Goal: Task Accomplishment & Management: Manage account settings

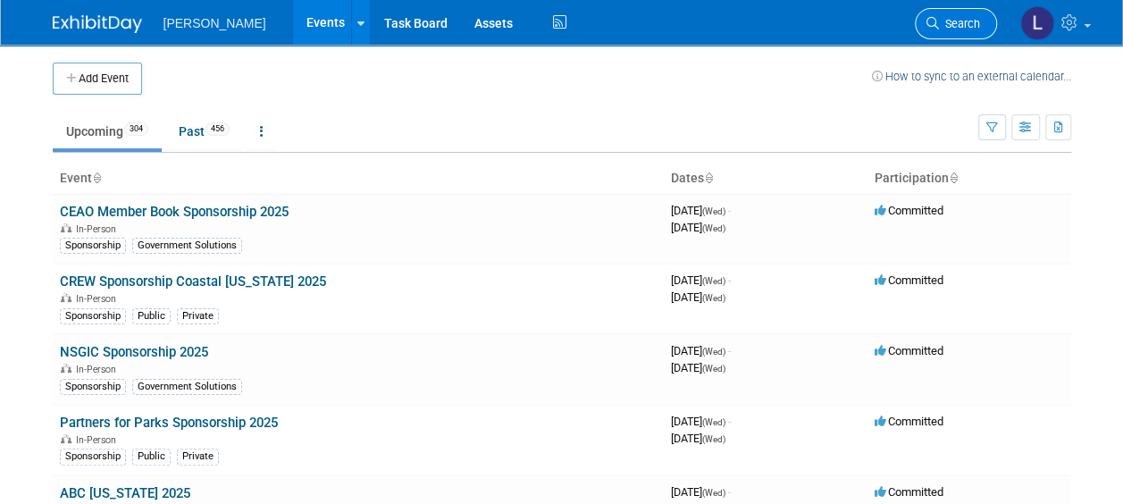
click at [942, 21] on span "Search" at bounding box center [959, 23] width 41 height 13
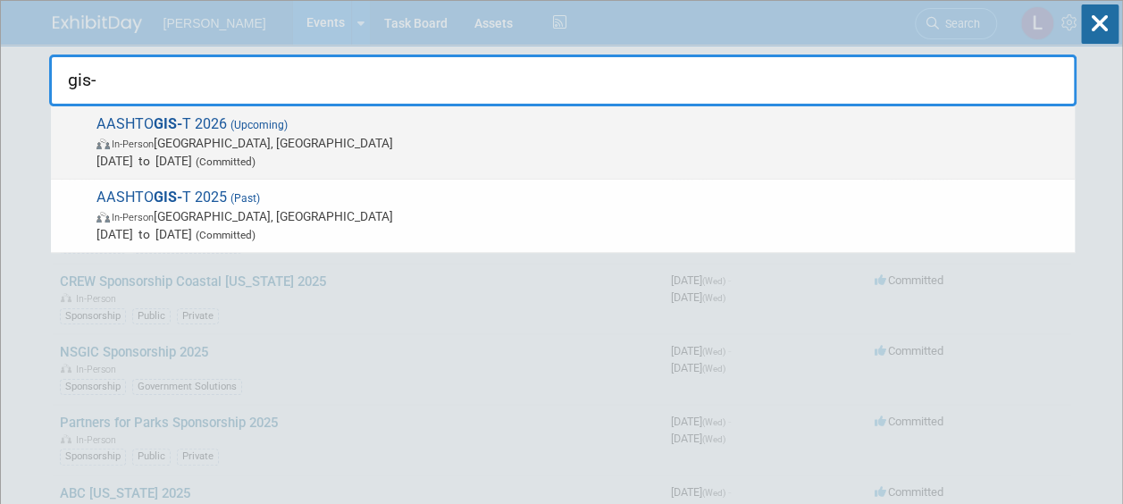
type input "gis-"
click at [666, 129] on span "AASHTO GIS- T 2026 (Upcoming) In-Person Chicago, IL Mar 16, 2026 to Mar 19, 202…" at bounding box center [578, 142] width 974 height 54
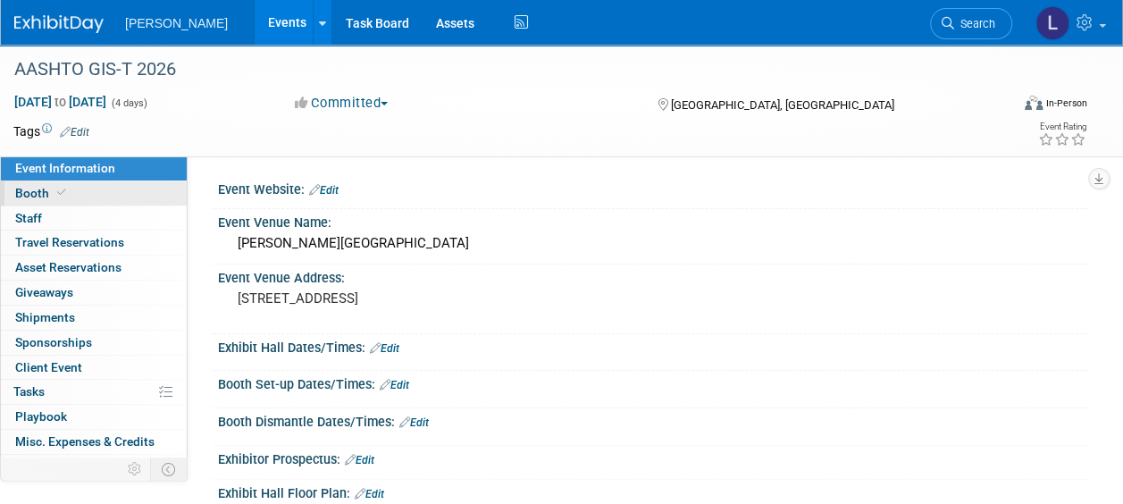
click at [98, 186] on link "Booth" at bounding box center [94, 193] width 186 height 24
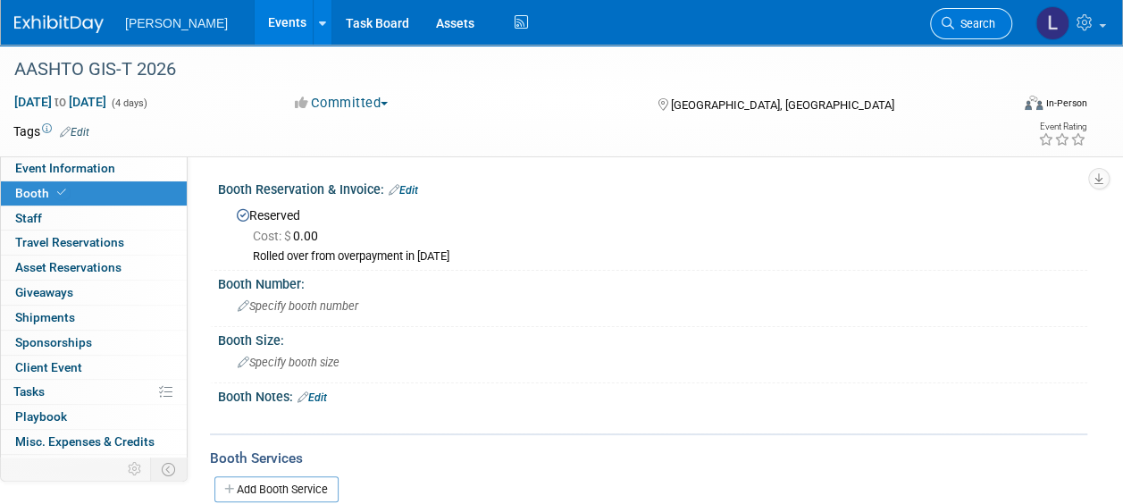
click at [949, 18] on icon at bounding box center [947, 23] width 13 height 13
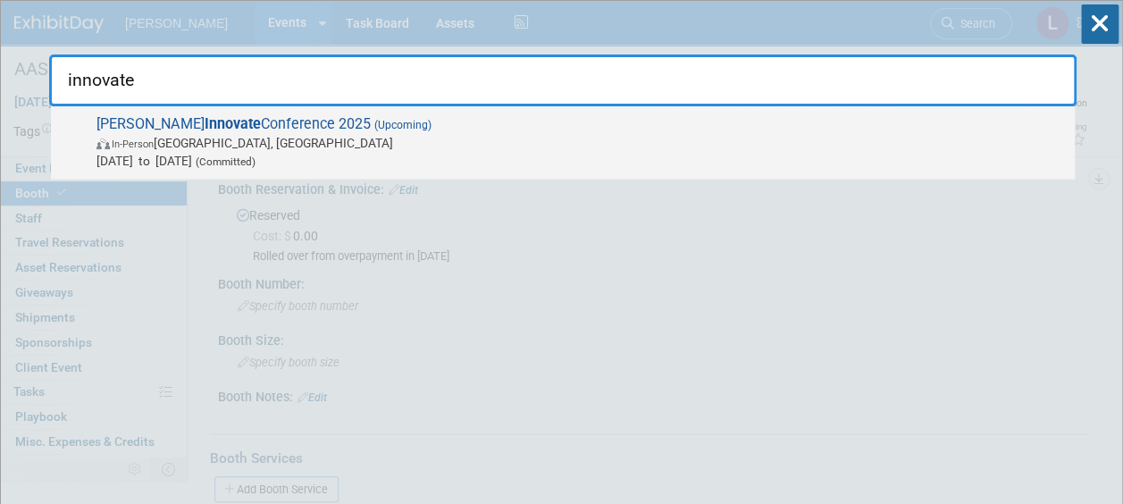
type input "innovate"
click at [818, 127] on span "Trimble Innovate Conference 2025 (Upcoming) In-Person Salt Lake City, UT Oct 14…" at bounding box center [578, 142] width 974 height 54
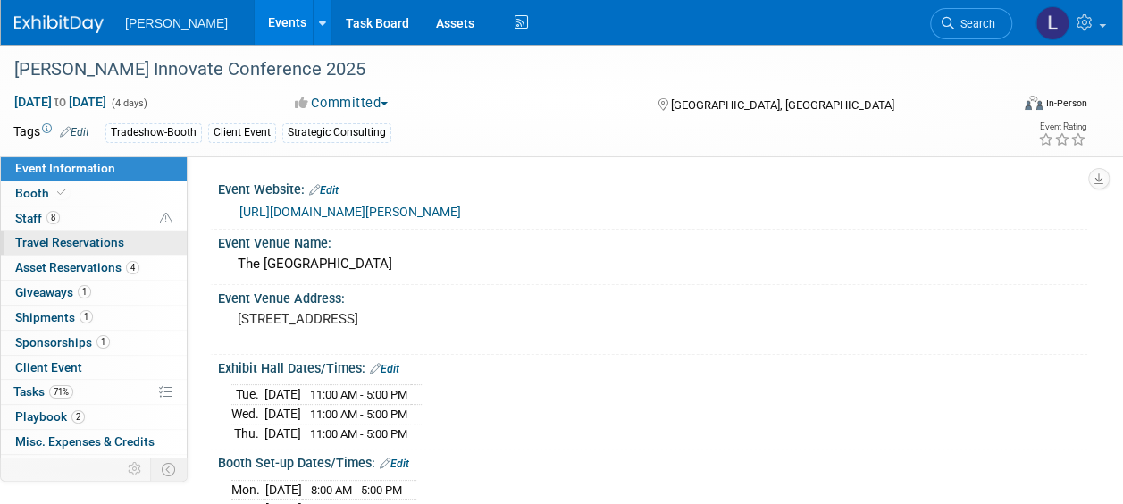
click at [67, 241] on span "Travel Reservations 0" at bounding box center [69, 242] width 109 height 14
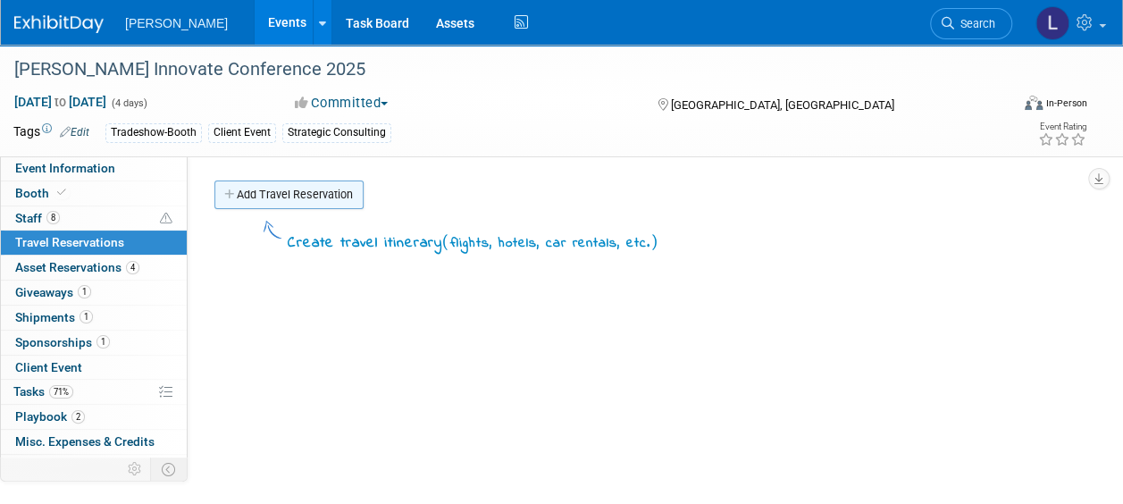
click at [296, 193] on link "Add Travel Reservation" at bounding box center [288, 194] width 149 height 29
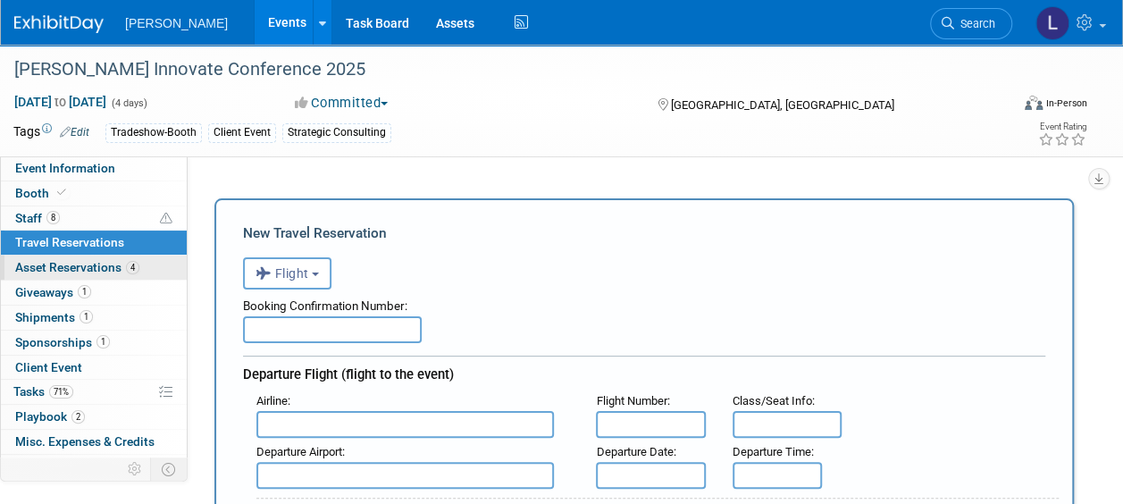
click at [75, 264] on span "Asset Reservations 4" at bounding box center [77, 267] width 124 height 14
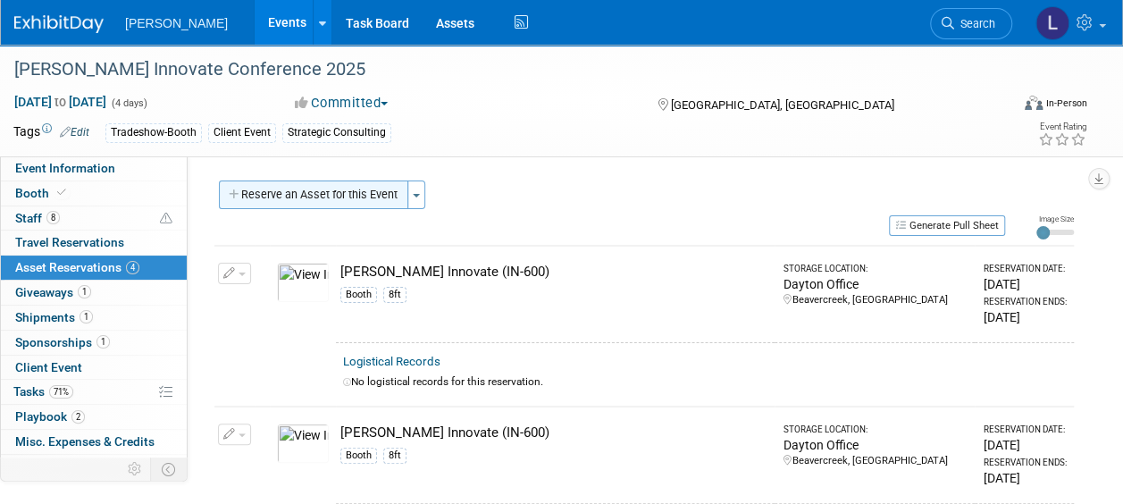
click at [310, 195] on button "Reserve an Asset for this Event" at bounding box center [313, 194] width 189 height 29
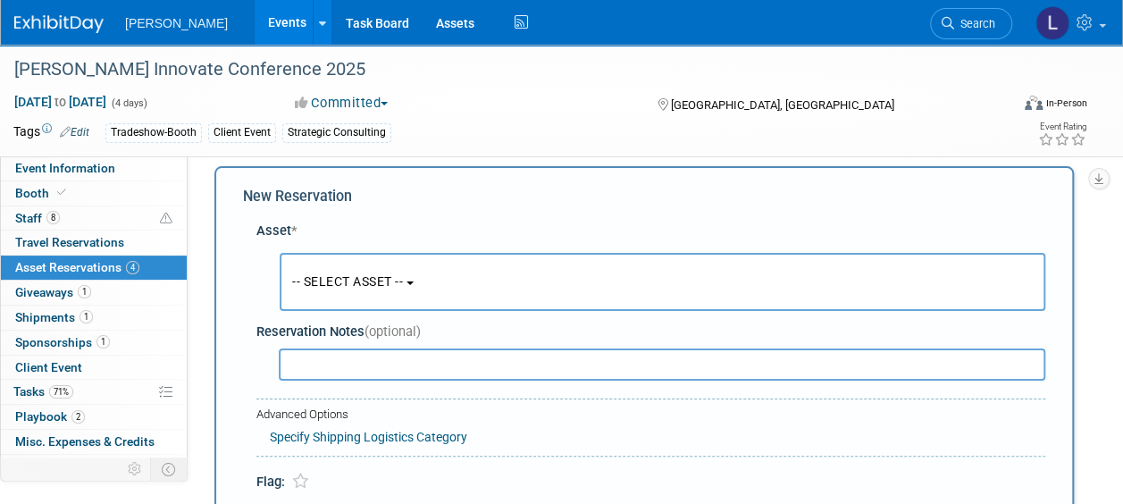
scroll to position [17, 0]
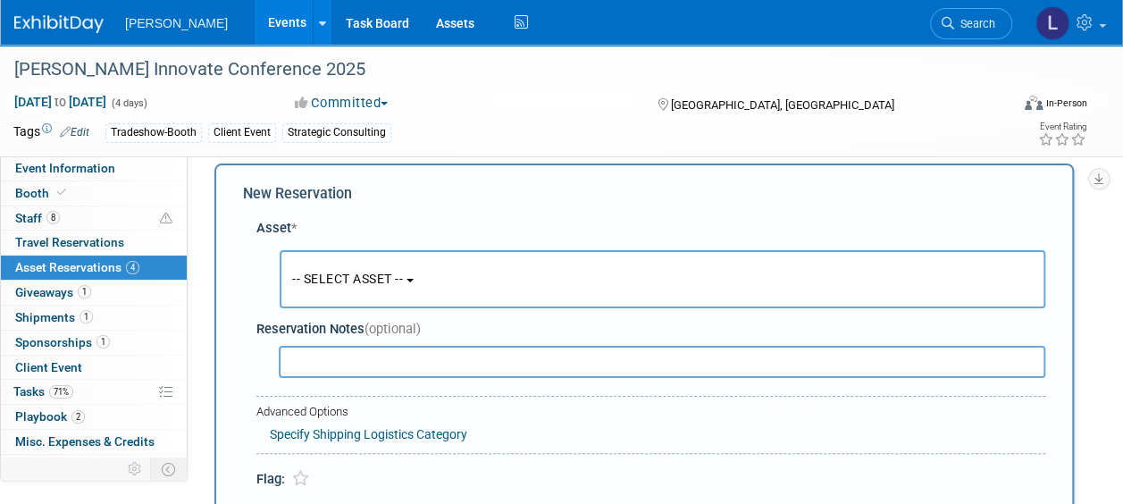
click at [522, 293] on button "-- SELECT ASSET --" at bounding box center [662, 279] width 765 height 58
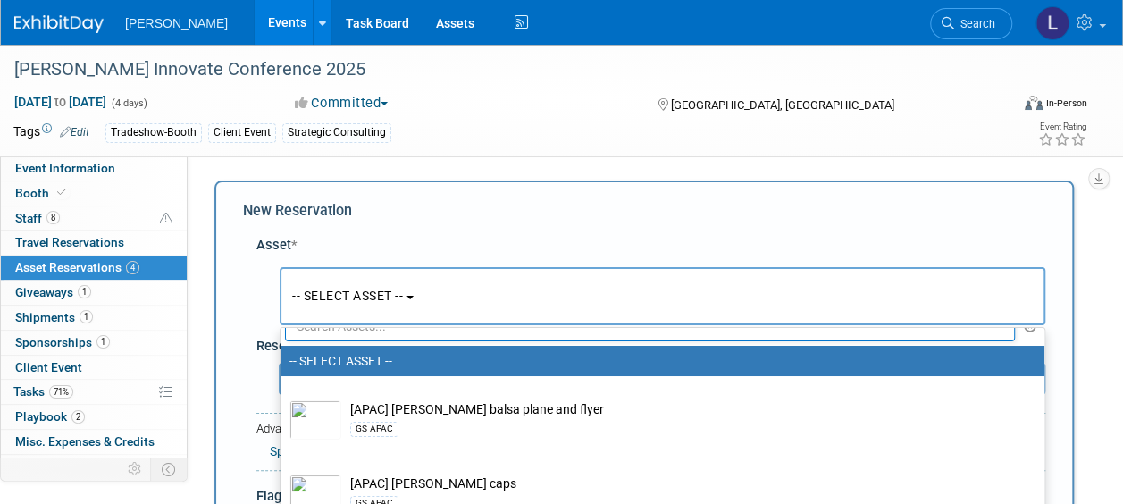
scroll to position [0, 0]
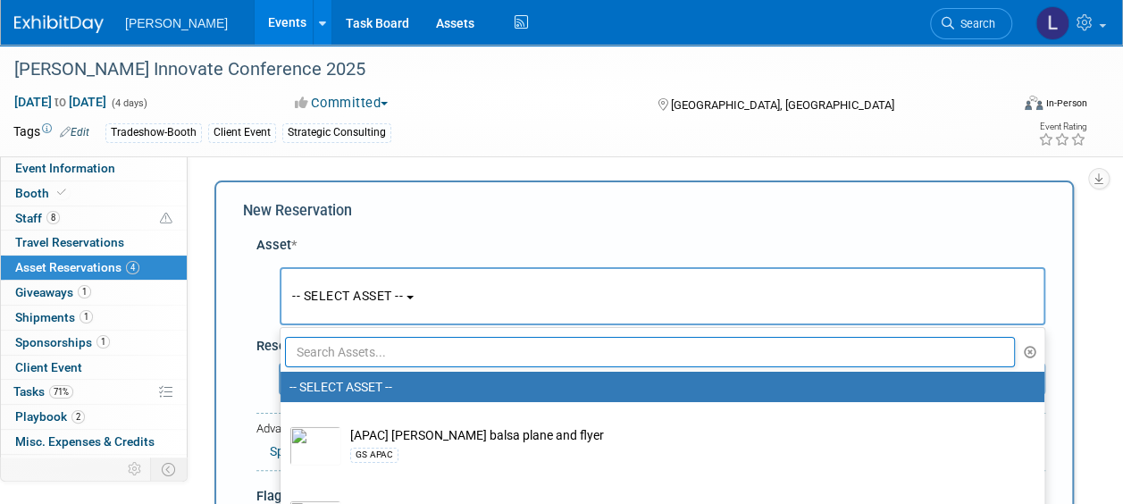
click at [464, 362] on input "text" at bounding box center [650, 352] width 730 height 30
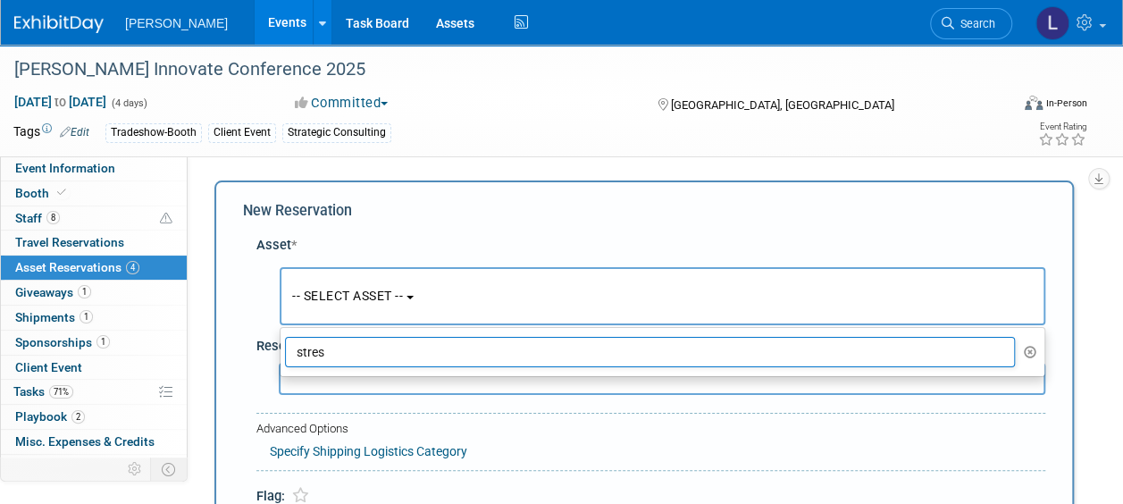
type input "stress"
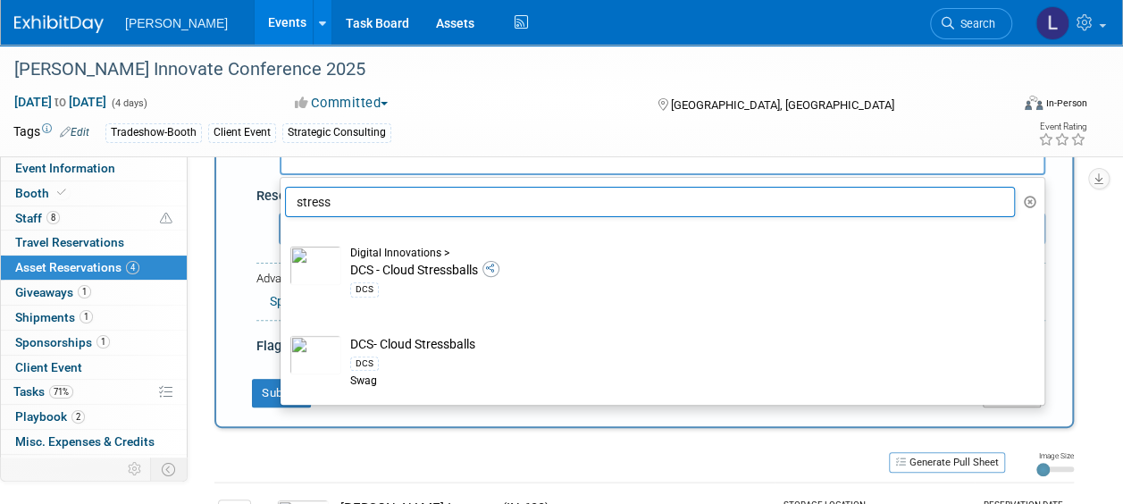
scroll to position [179, 0]
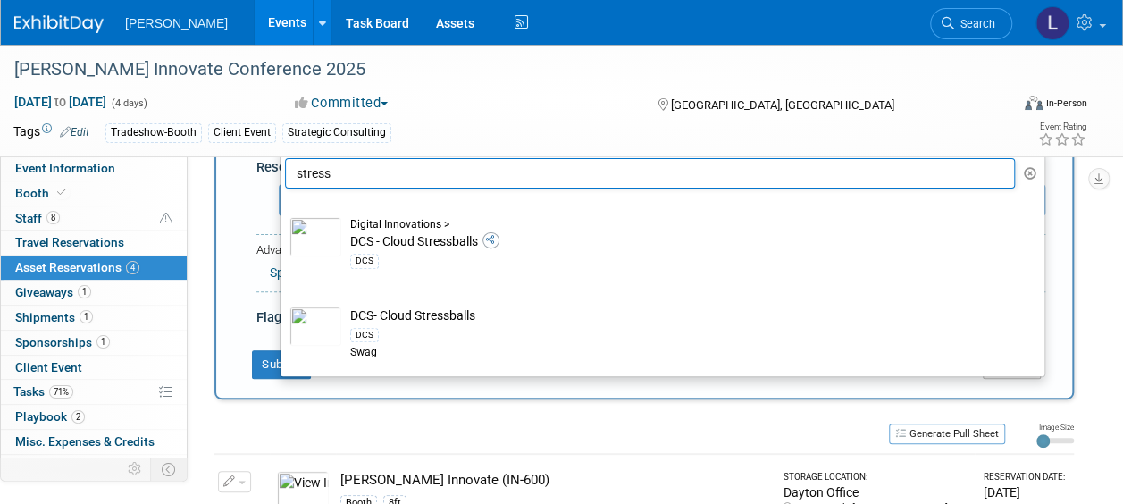
drag, startPoint x: 337, startPoint y: 171, endPoint x: 269, endPoint y: 168, distance: 68.0
click at [269, 168] on div "Asset * -- SELECT ASSET -- <table style='display: inline-block; border-style:no…" at bounding box center [644, 188] width 802 height 280
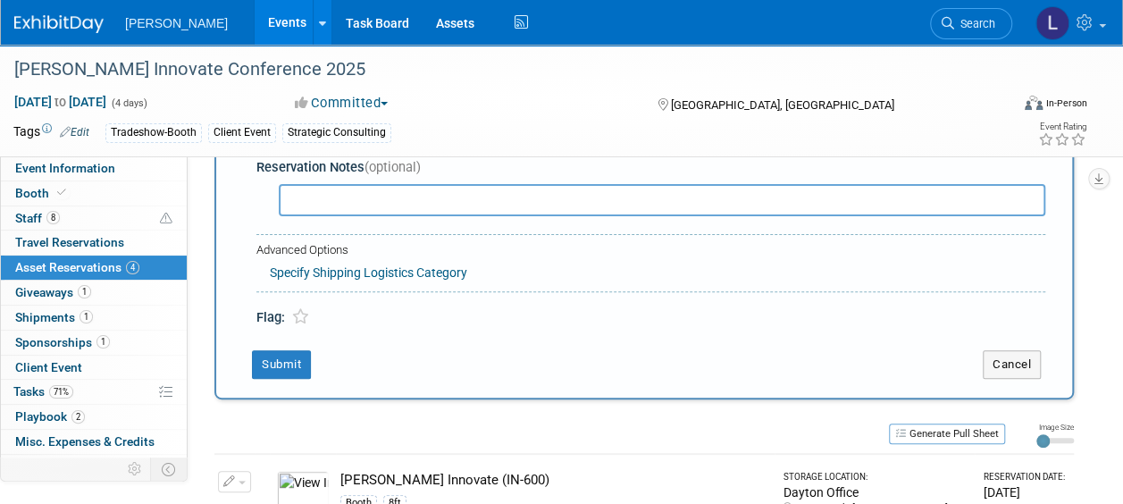
click at [337, 206] on input "text" at bounding box center [662, 200] width 766 height 32
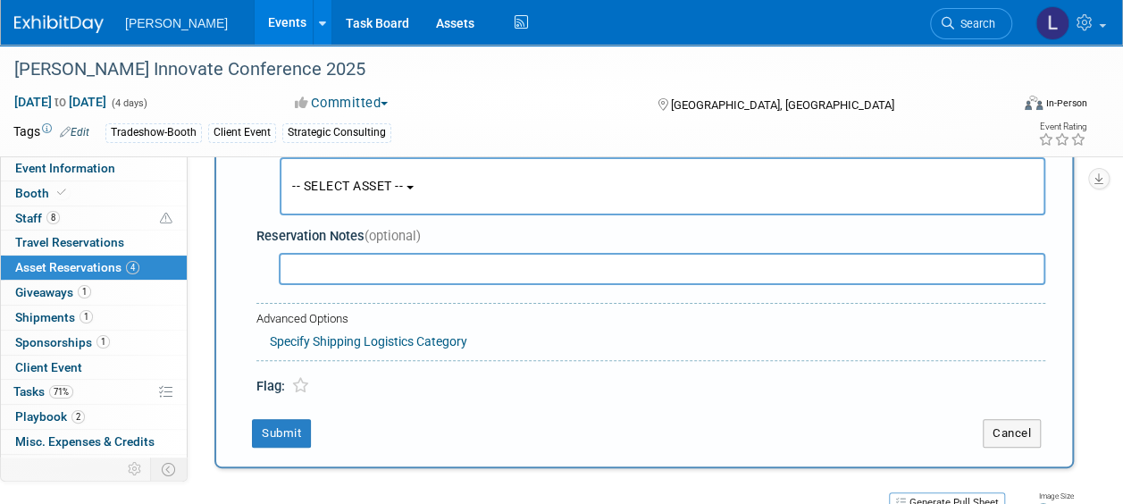
scroll to position [0, 0]
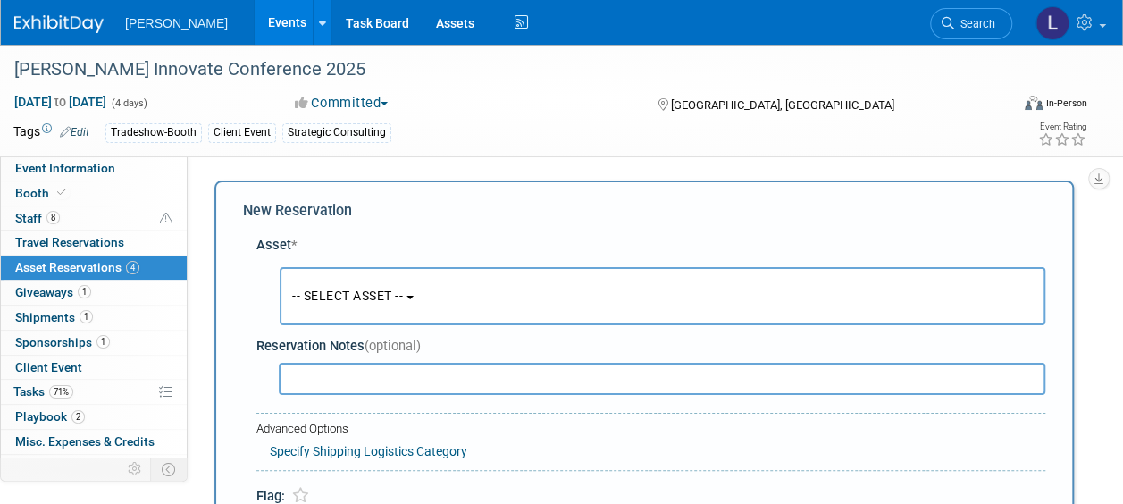
click at [373, 304] on button "-- SELECT ASSET --" at bounding box center [662, 296] width 765 height 58
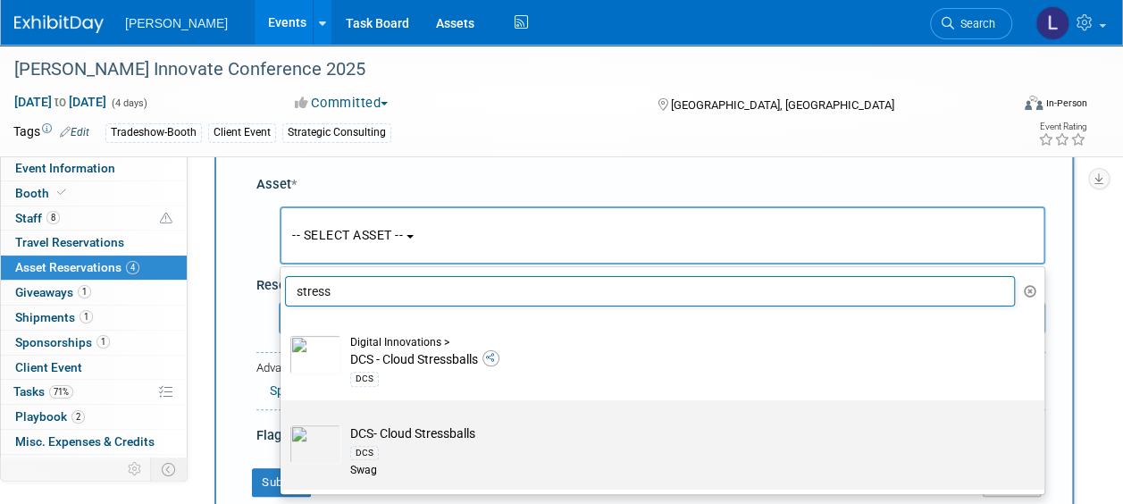
scroll to position [89, 0]
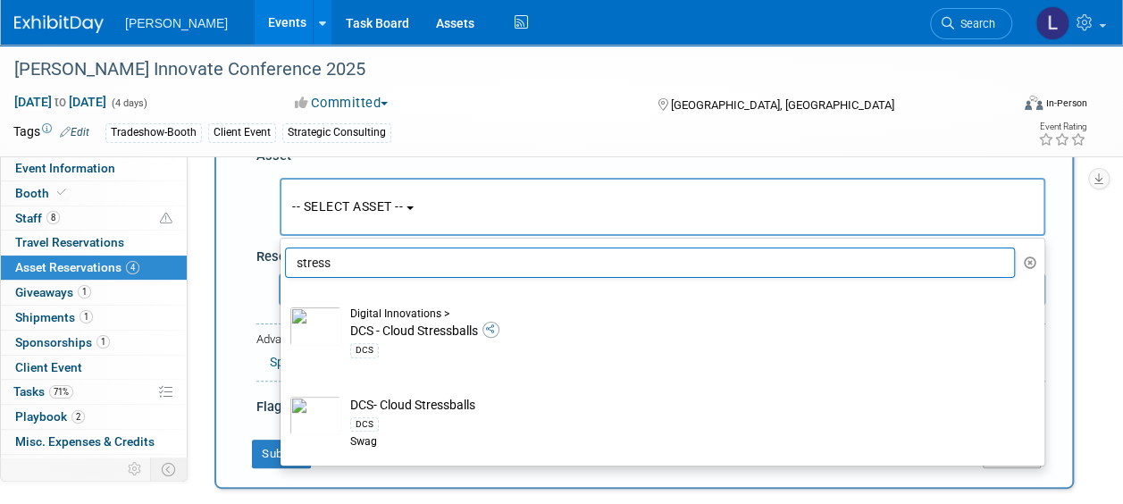
click at [305, 261] on input "stress" at bounding box center [650, 262] width 730 height 30
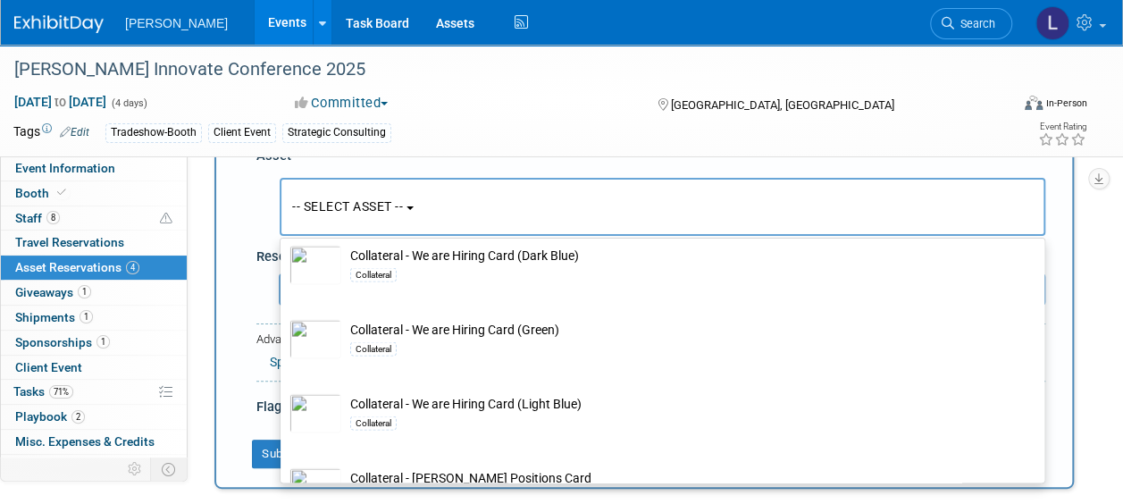
scroll to position [0, 0]
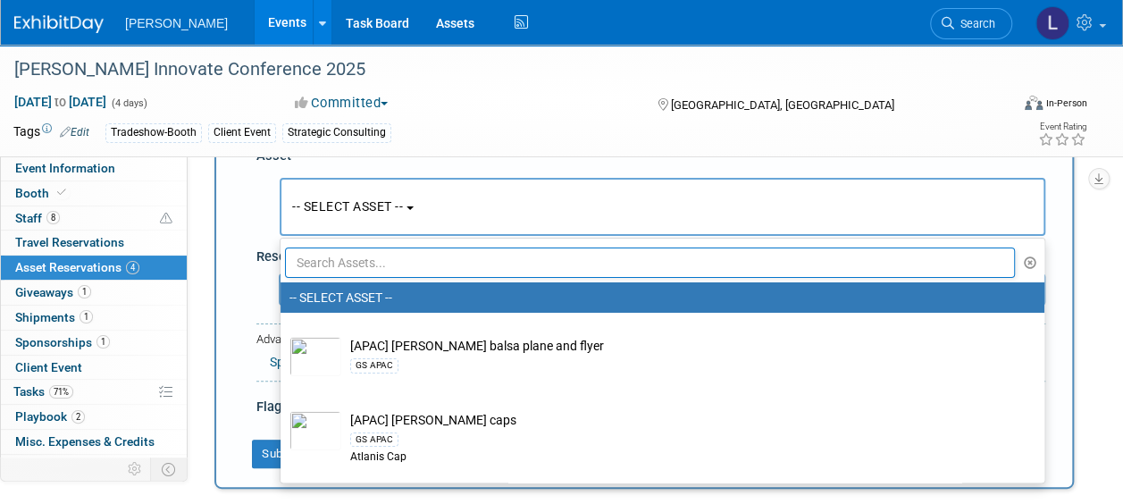
click at [561, 270] on input "text" at bounding box center [650, 262] width 730 height 30
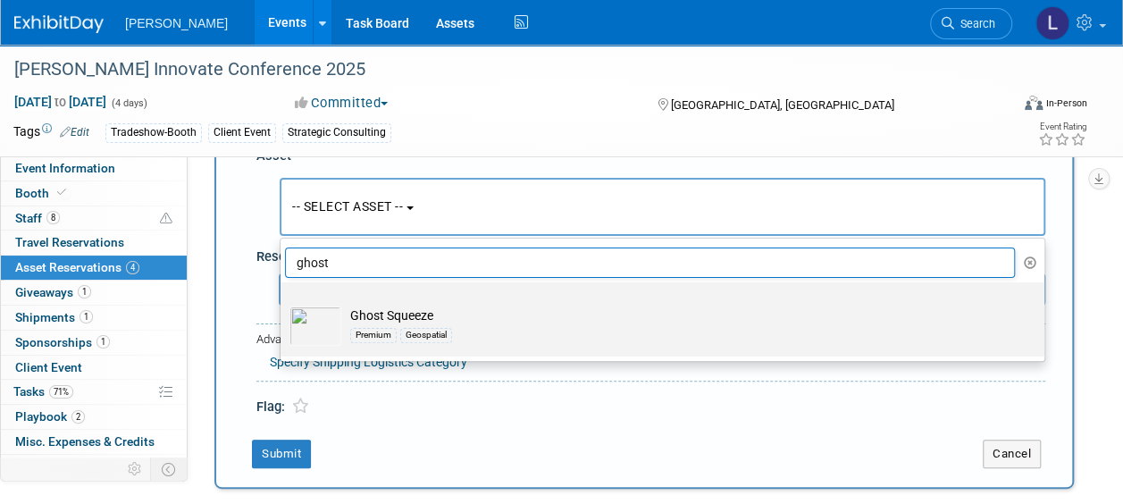
type input "ghost"
click at [463, 310] on td "Ghost Squeeze Premium Geospatial" at bounding box center [674, 325] width 667 height 39
click at [283, 304] on input "Ghost Squeeze Premium Geospatial" at bounding box center [278, 298] width 12 height 12
select select "10728887"
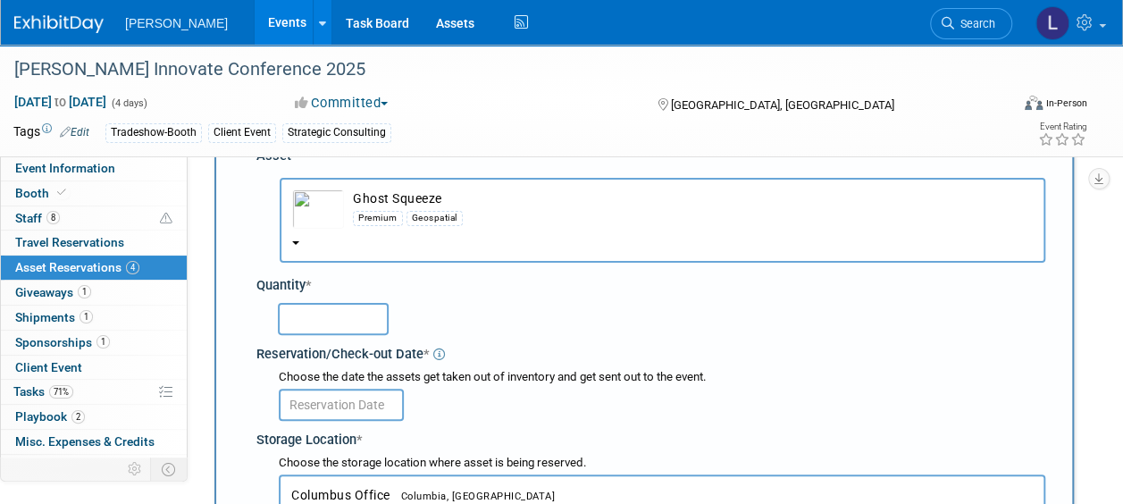
click at [316, 324] on input "text" at bounding box center [333, 319] width 111 height 32
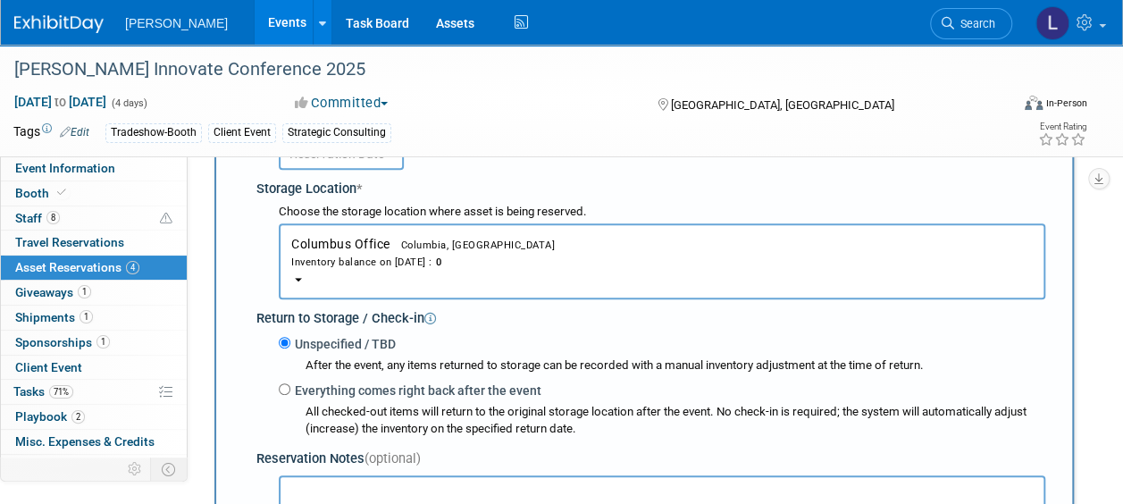
scroll to position [357, 0]
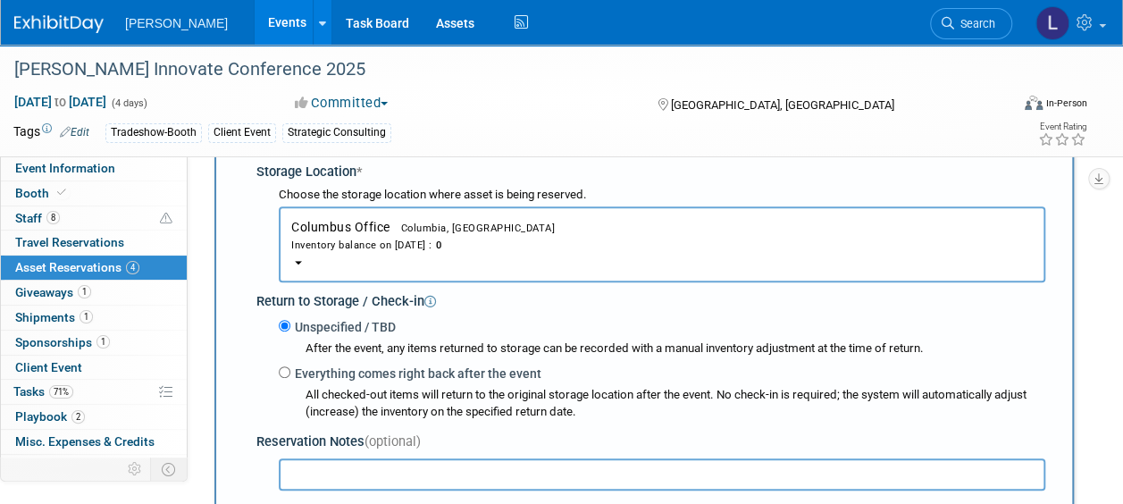
type input "2"
click at [405, 223] on span "Columbia, [GEOGRAPHIC_DATA]" at bounding box center [472, 228] width 165 height 12
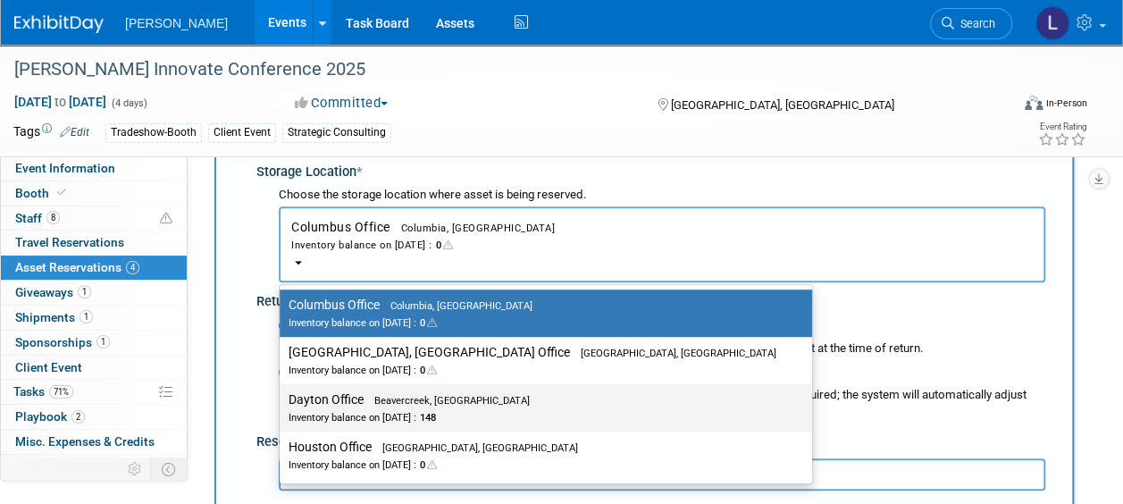
click at [414, 409] on div "Inventory balance on [DATE] : 148" at bounding box center [532, 416] width 488 height 17
click at [282, 405] on input "Dayton Office Beavercreek, [GEOGRAPHIC_DATA] Inventory balance on [DATE] : 148" at bounding box center [277, 400] width 12 height 12
select select "11223930"
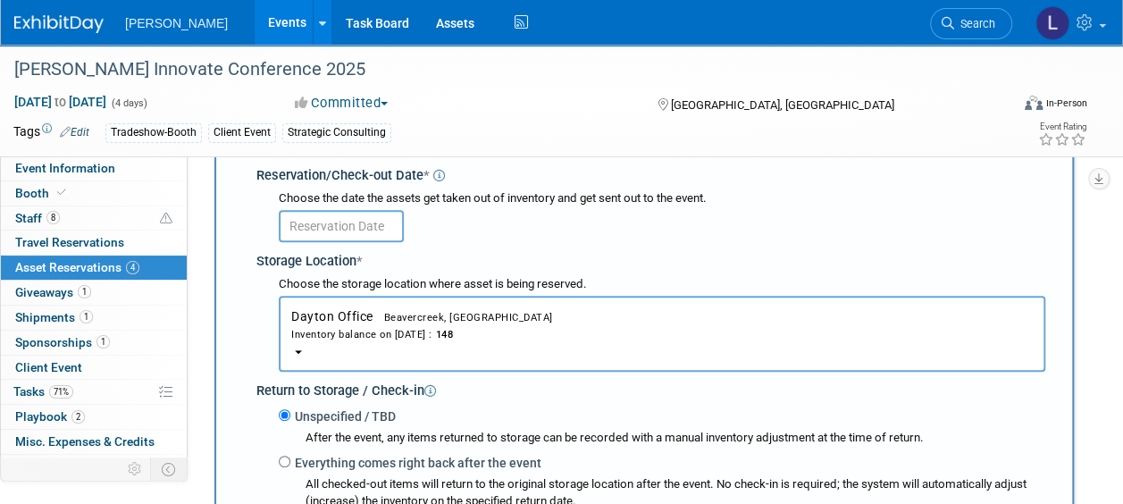
scroll to position [179, 0]
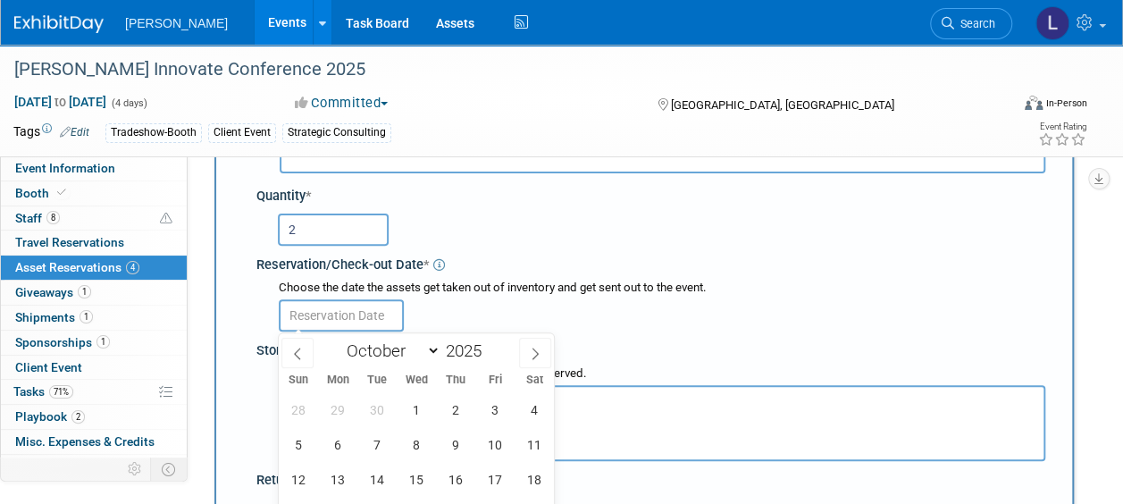
click at [352, 312] on input "text" at bounding box center [341, 315] width 125 height 32
drag, startPoint x: 343, startPoint y: 447, endPoint x: 367, endPoint y: 434, distance: 27.2
click at [345, 447] on span "6" at bounding box center [337, 444] width 35 height 35
type input "[DATE]"
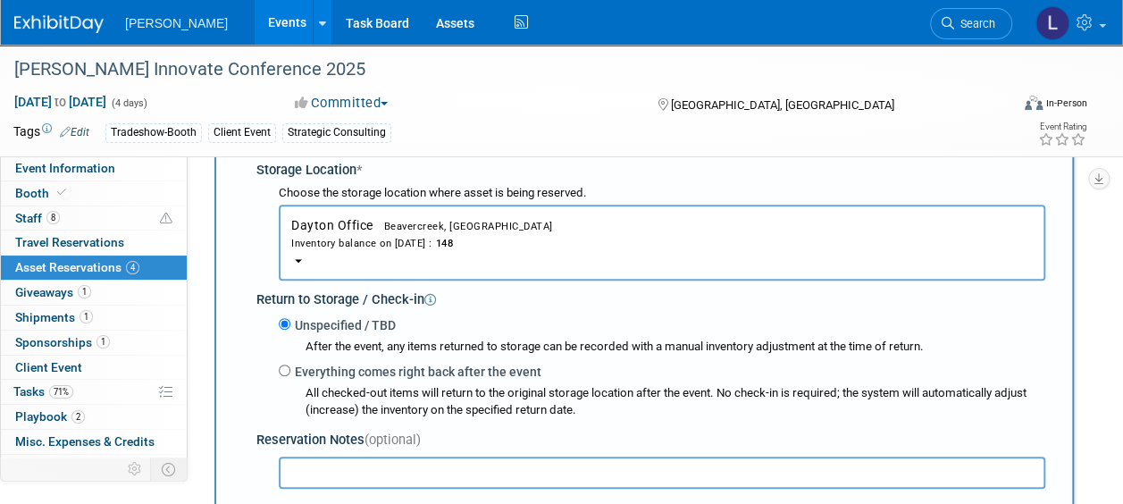
scroll to position [447, 0]
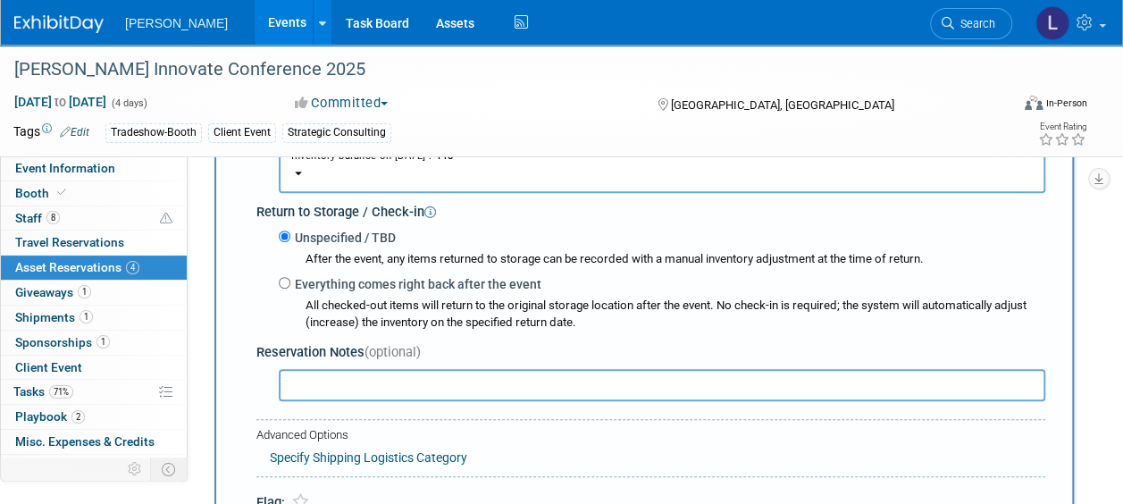
click at [517, 388] on input "text" at bounding box center [662, 385] width 766 height 32
type input "I"
click at [619, 386] on input "This is a special request that I'm accommodating." at bounding box center [662, 385] width 766 height 32
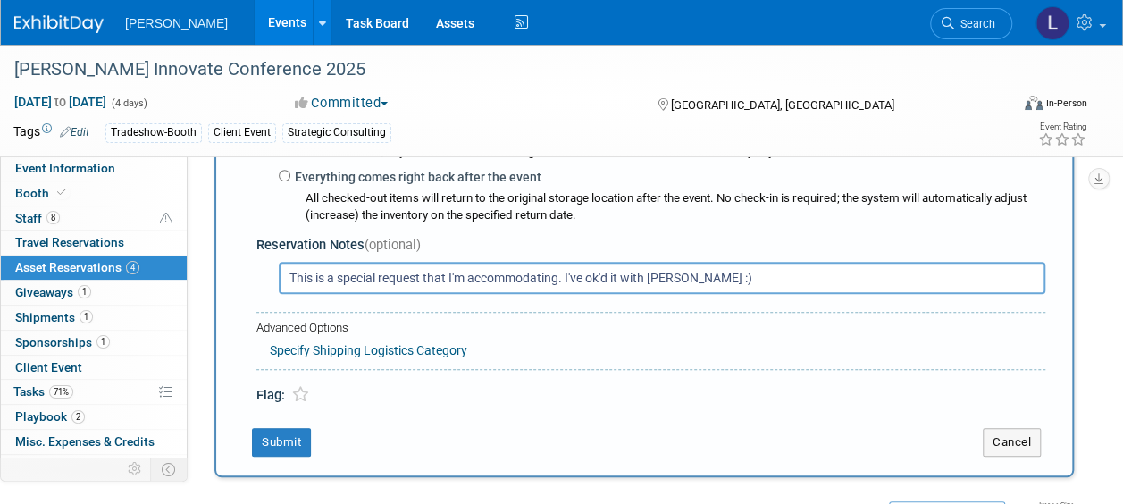
scroll to position [625, 0]
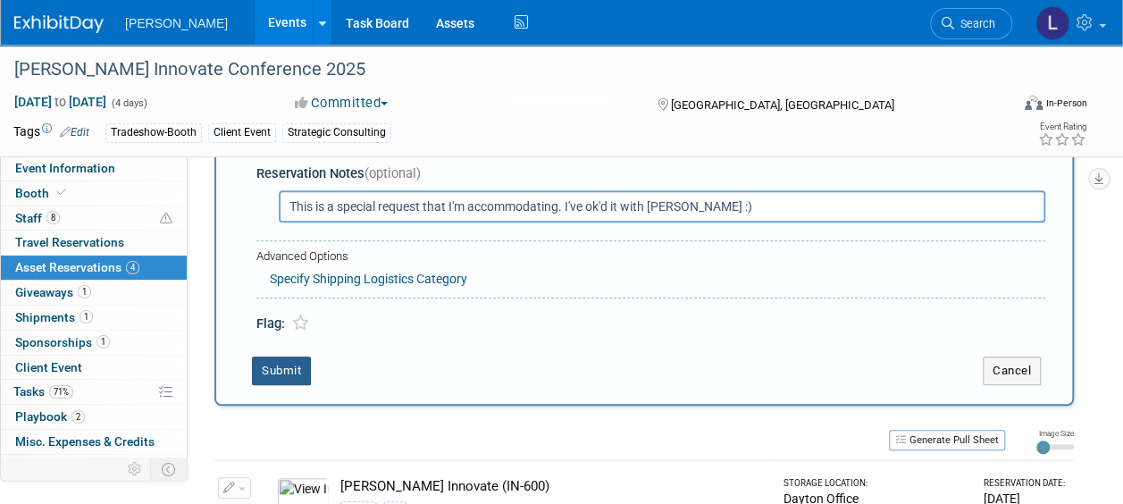
type input "This is a special request that I'm accommodating. I've ok'd it with [PERSON_NAM…"
click at [263, 364] on button "Submit" at bounding box center [281, 370] width 59 height 29
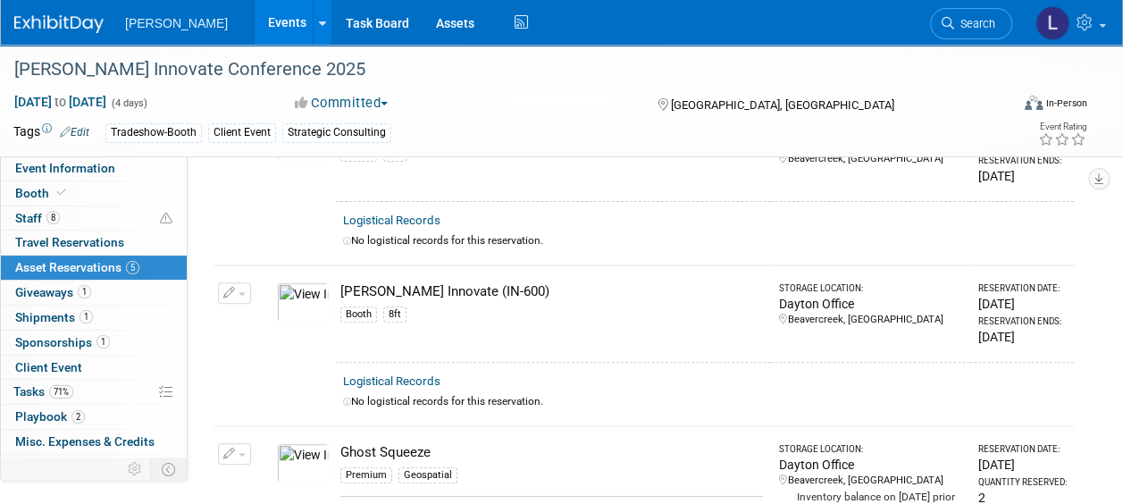
scroll to position [268, 0]
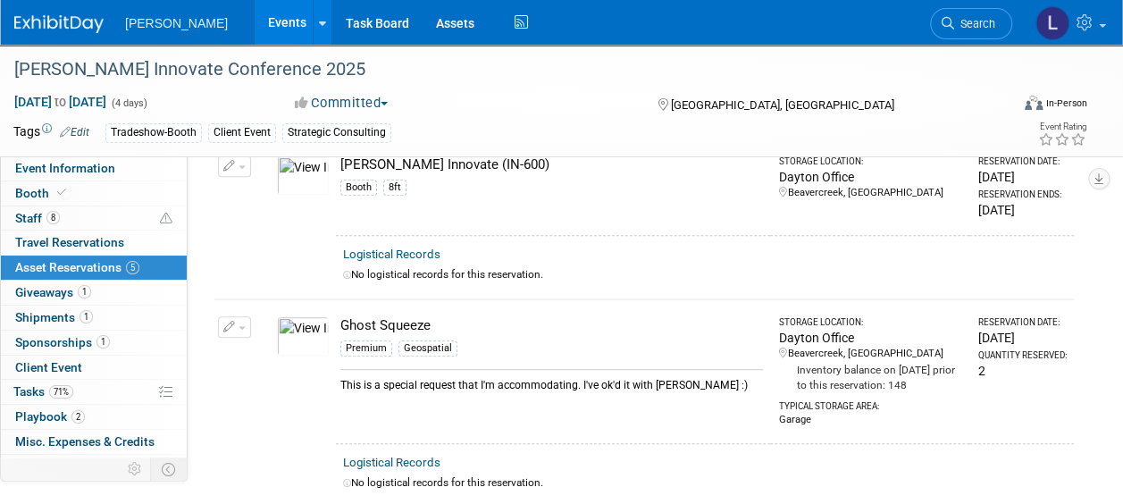
click at [239, 327] on button "button" at bounding box center [234, 326] width 33 height 21
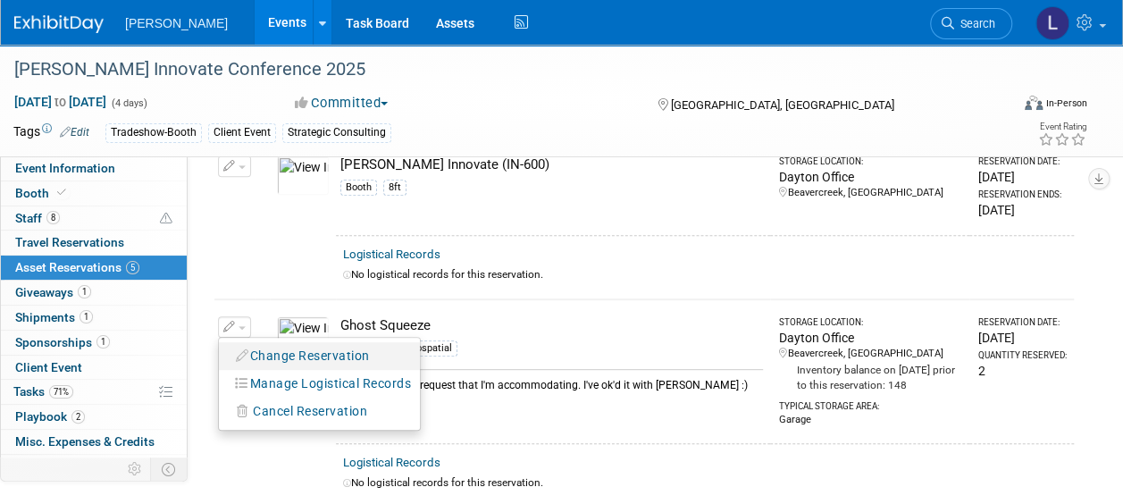
click at [285, 355] on button "Change Reservation" at bounding box center [303, 356] width 151 height 24
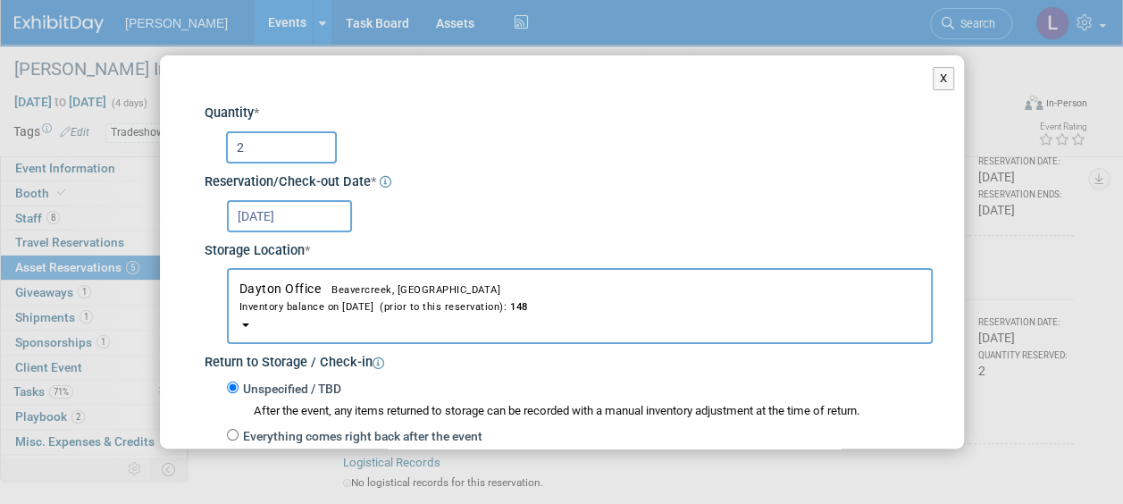
drag, startPoint x: 259, startPoint y: 142, endPoint x: 213, endPoint y: 148, distance: 46.9
click at [213, 148] on div "2" at bounding box center [572, 146] width 722 height 35
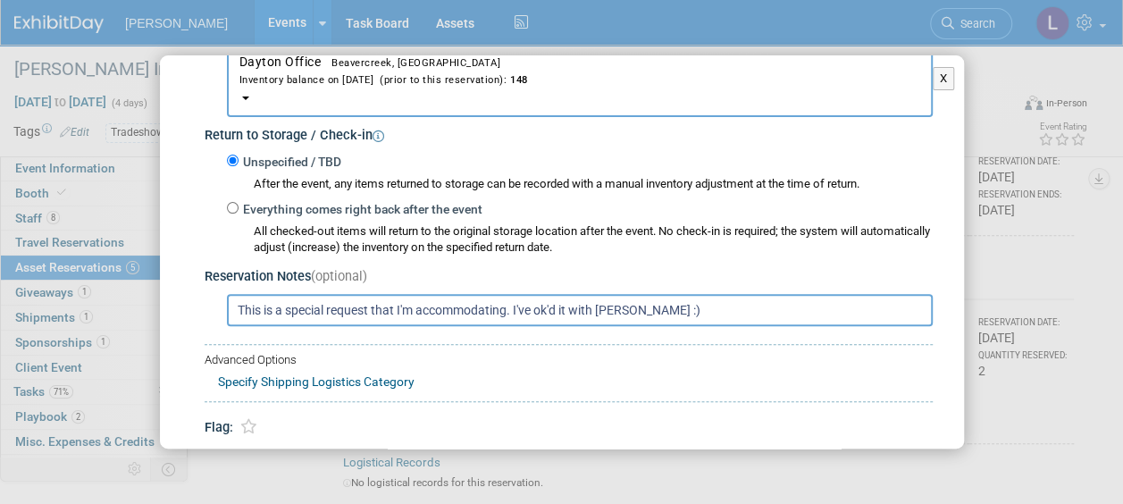
scroll to position [295, 0]
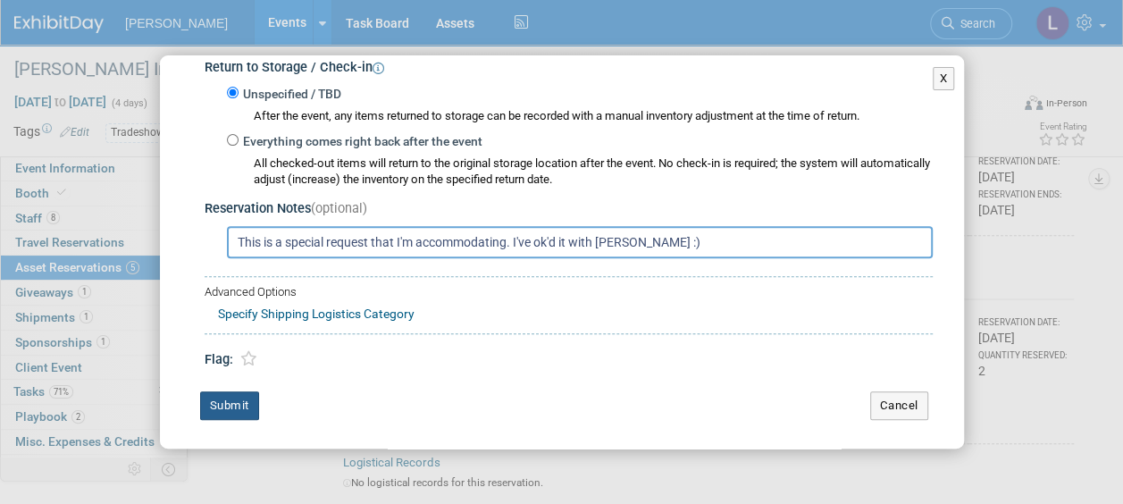
type input "6"
click at [243, 404] on button "Submit" at bounding box center [229, 405] width 59 height 29
